Goal: Check status: Check status

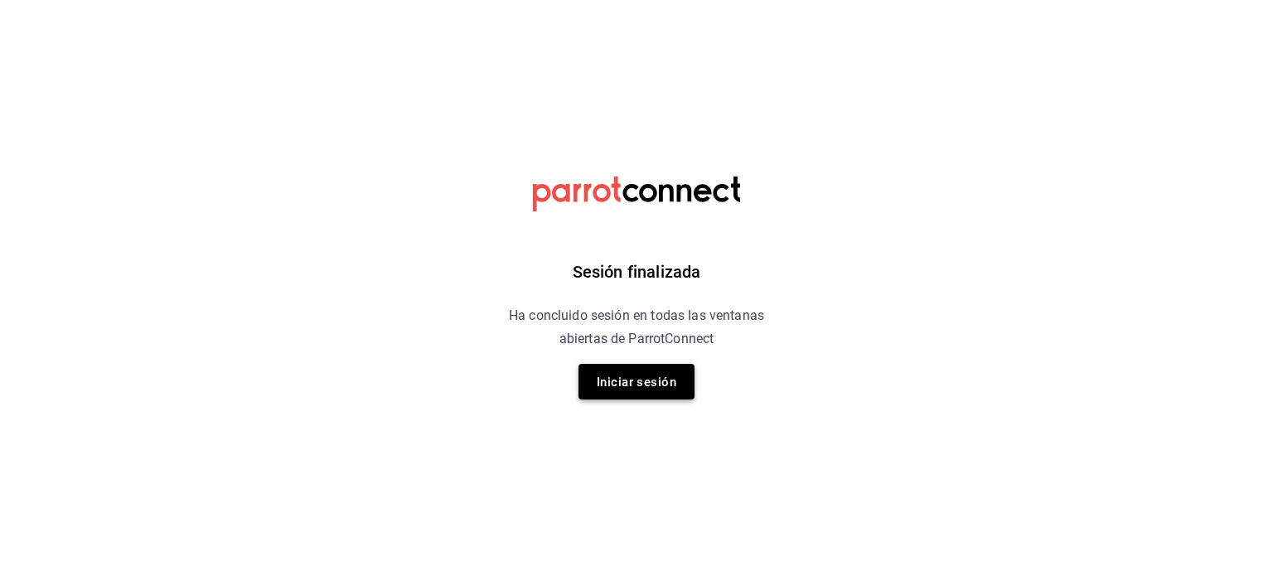
click at [657, 379] on font "Iniciar sesión" at bounding box center [637, 382] width 80 height 15
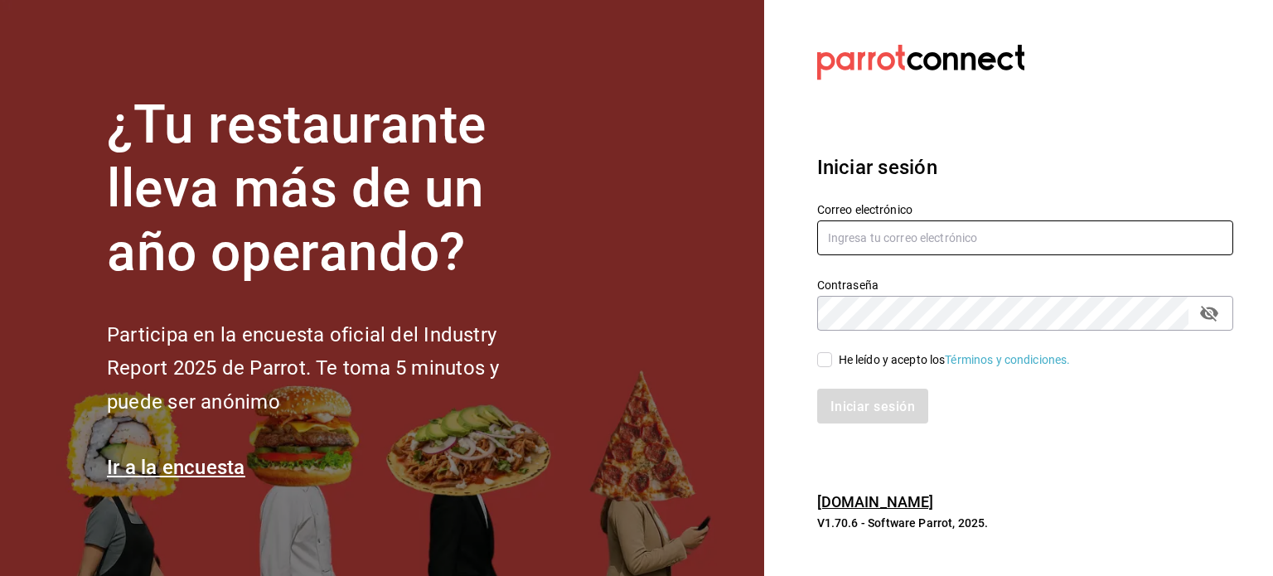
type input "admin@quimerapl.com"
click at [823, 358] on input "He leído y acepto los Términos y condiciones." at bounding box center [824, 359] width 15 height 15
checkbox input "true"
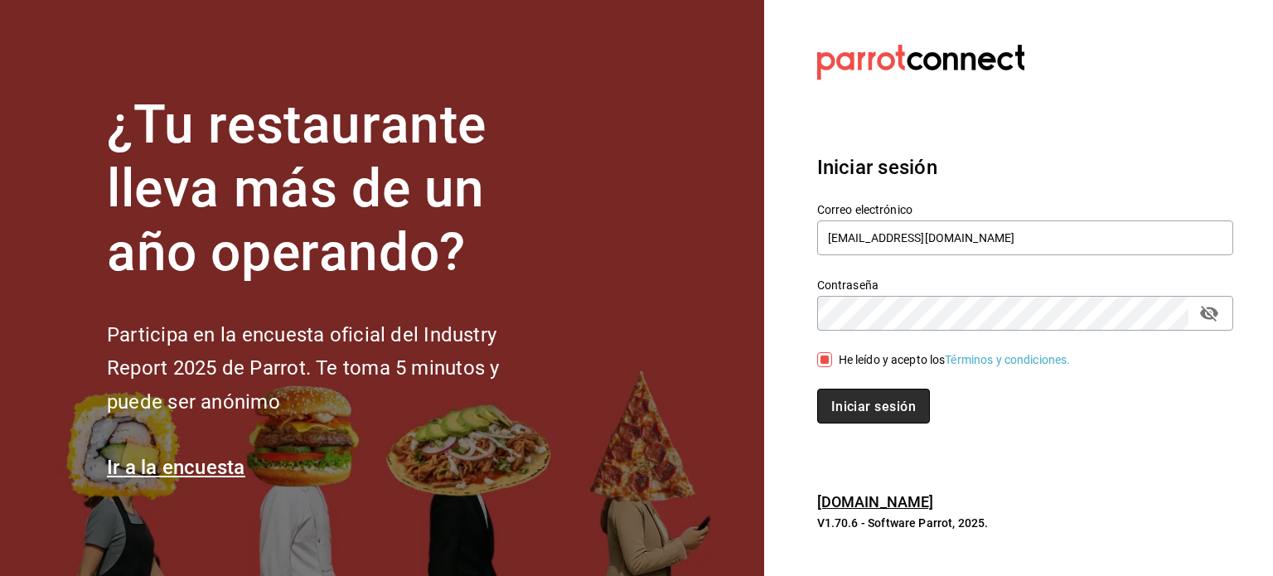
click at [846, 400] on font "Iniciar sesión" at bounding box center [873, 406] width 85 height 16
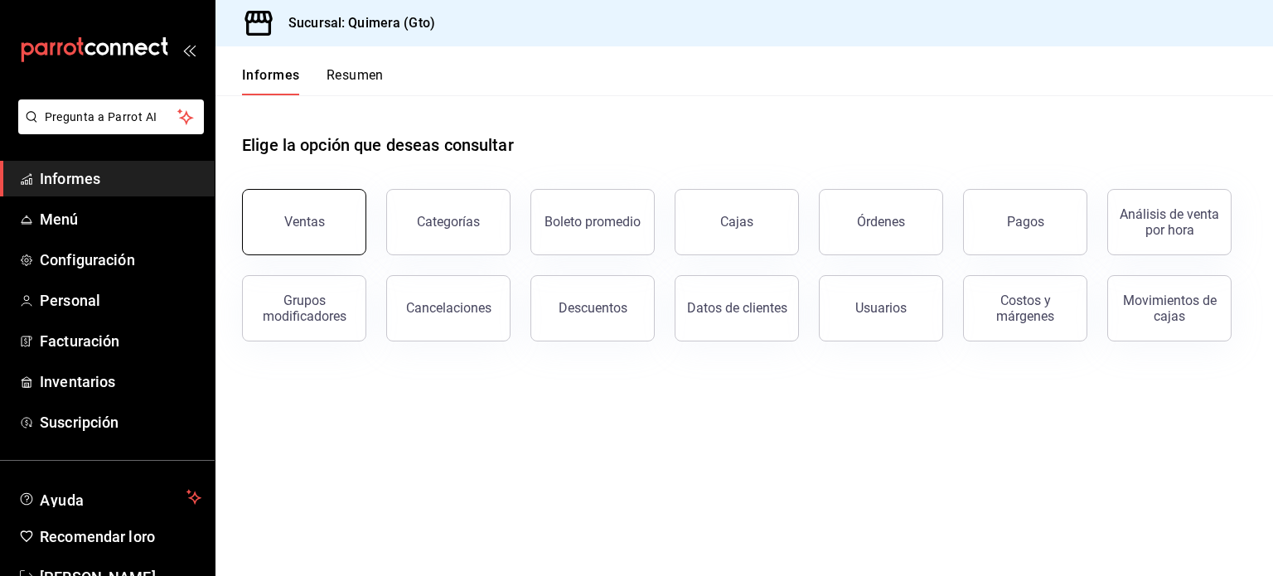
click at [307, 224] on font "Ventas" at bounding box center [304, 222] width 41 height 16
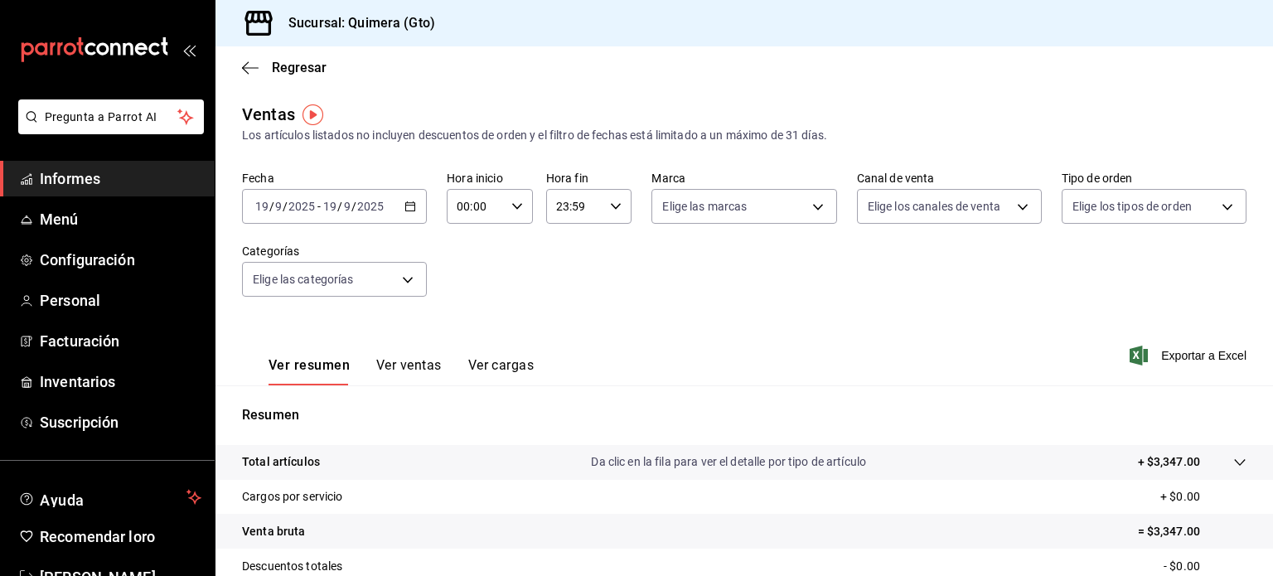
click at [406, 205] on \(Stroke\) "button" at bounding box center [410, 205] width 9 height 1
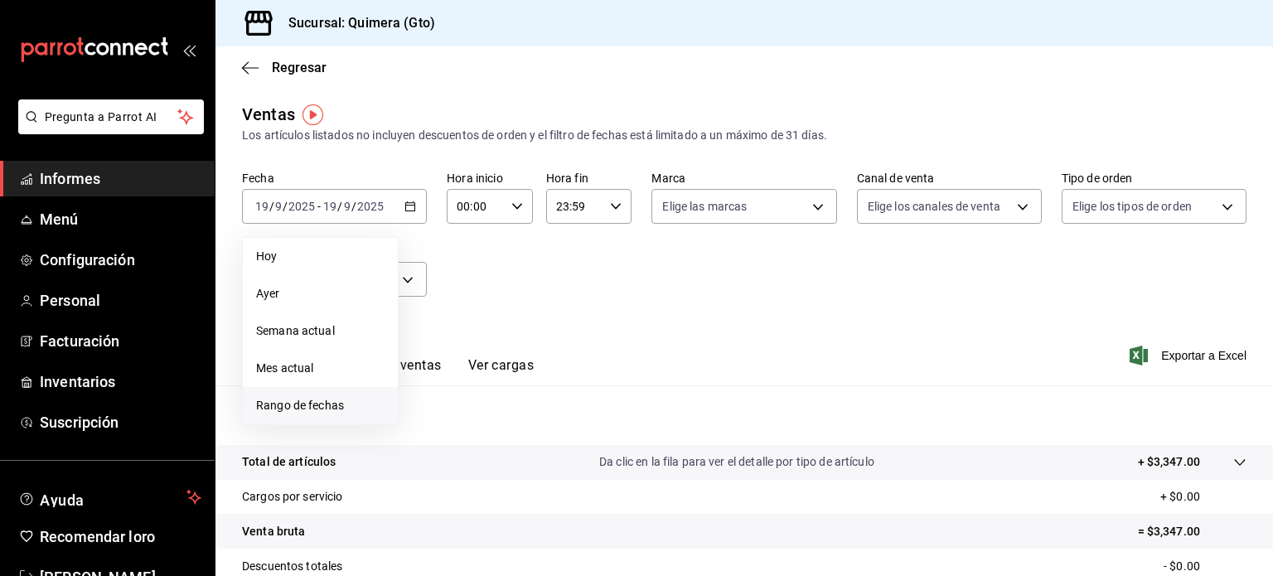
click at [346, 407] on span "Rango de fechas" at bounding box center [320, 405] width 128 height 17
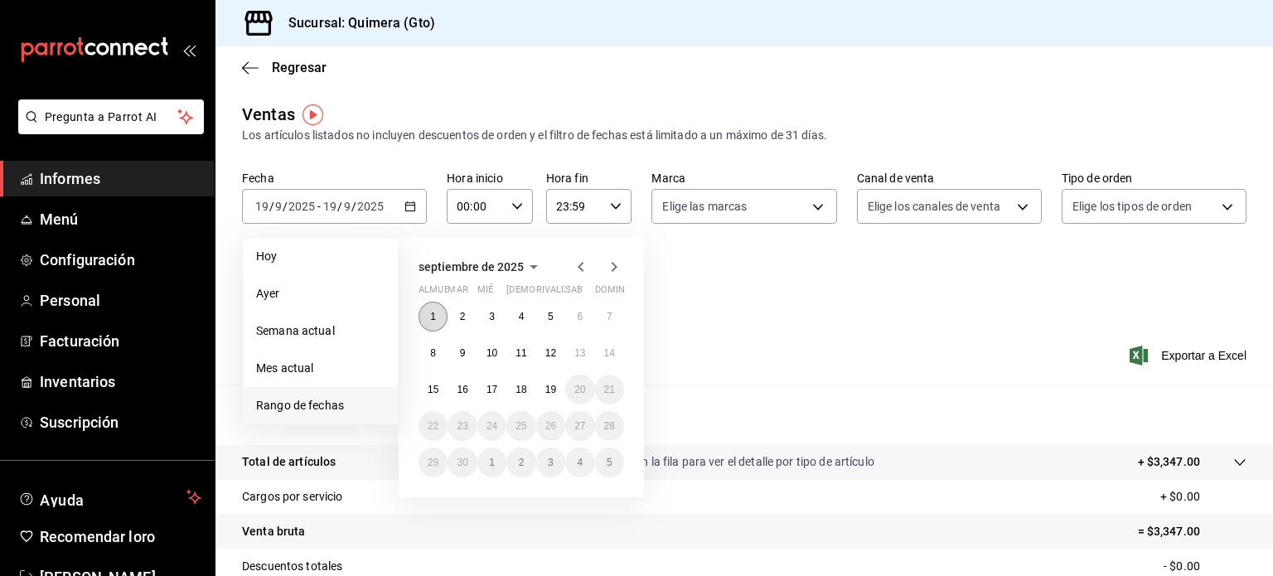
click at [429, 315] on button "1" at bounding box center [433, 317] width 29 height 30
click at [554, 387] on font "19" at bounding box center [550, 390] width 11 height 12
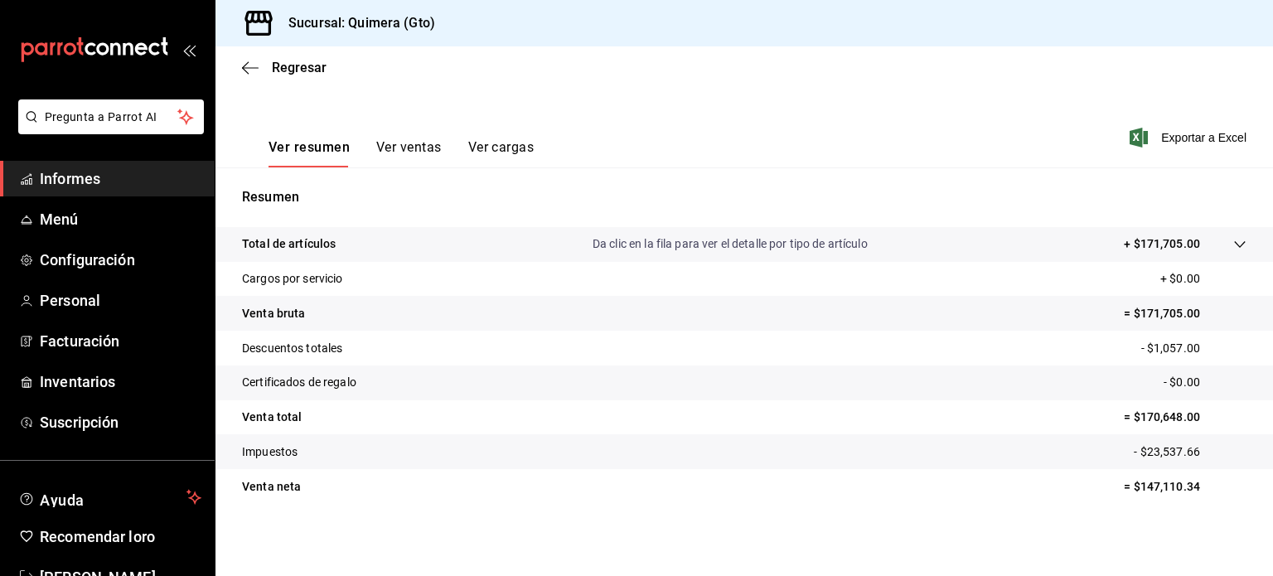
scroll to position [217, 0]
